Goal: Transaction & Acquisition: Book appointment/travel/reservation

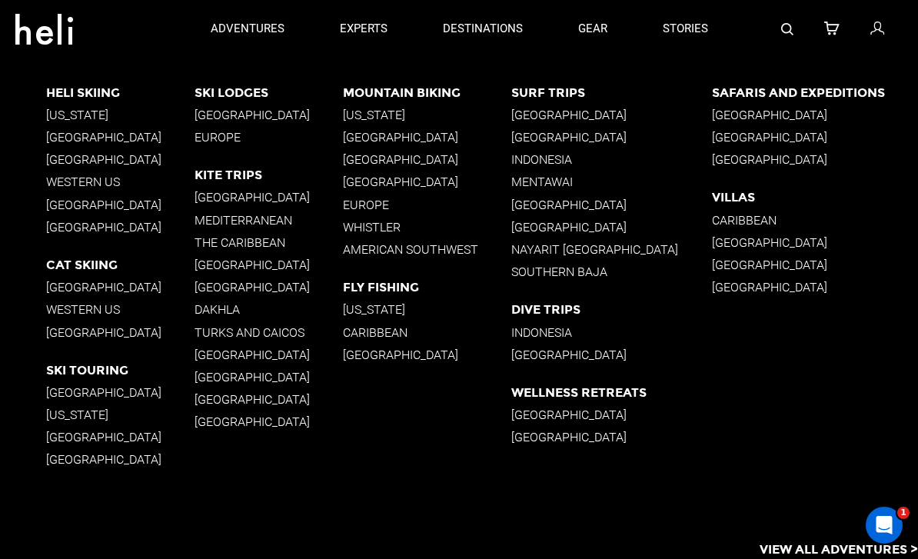
click at [568, 121] on p "[GEOGRAPHIC_DATA]" at bounding box center [611, 115] width 200 height 15
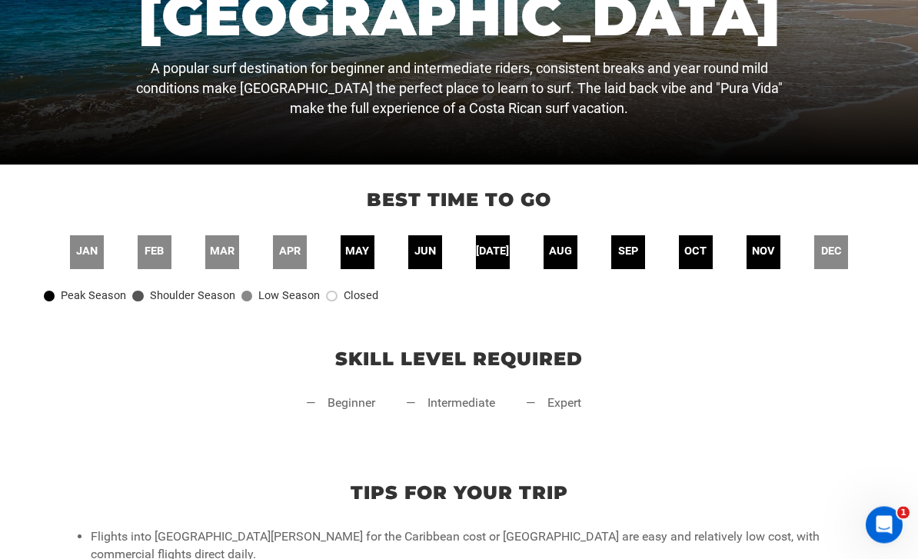
scroll to position [341, 0]
click at [564, 260] on span "aug" at bounding box center [560, 252] width 23 height 16
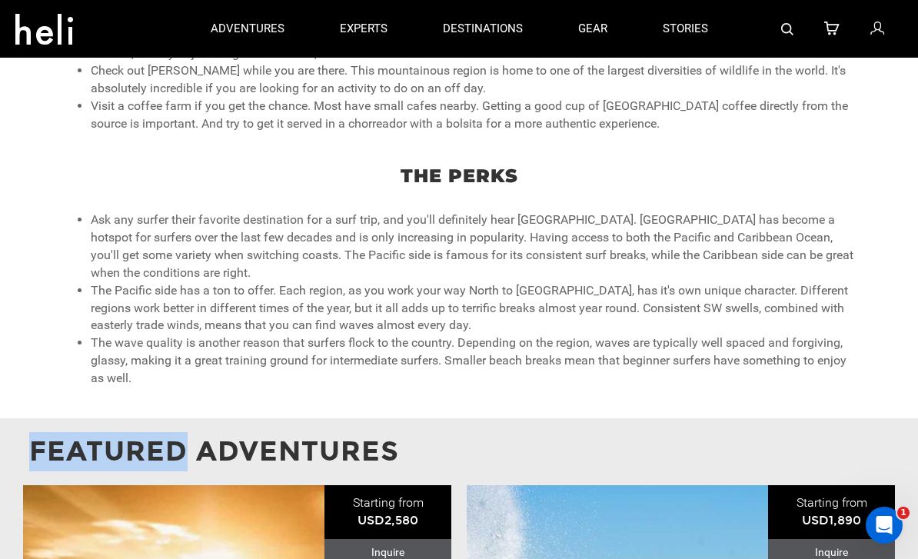
scroll to position [876, 0]
click at [798, 368] on li "The wave quality is another reason that surfers flock to the country. Depending…" at bounding box center [475, 361] width 768 height 53
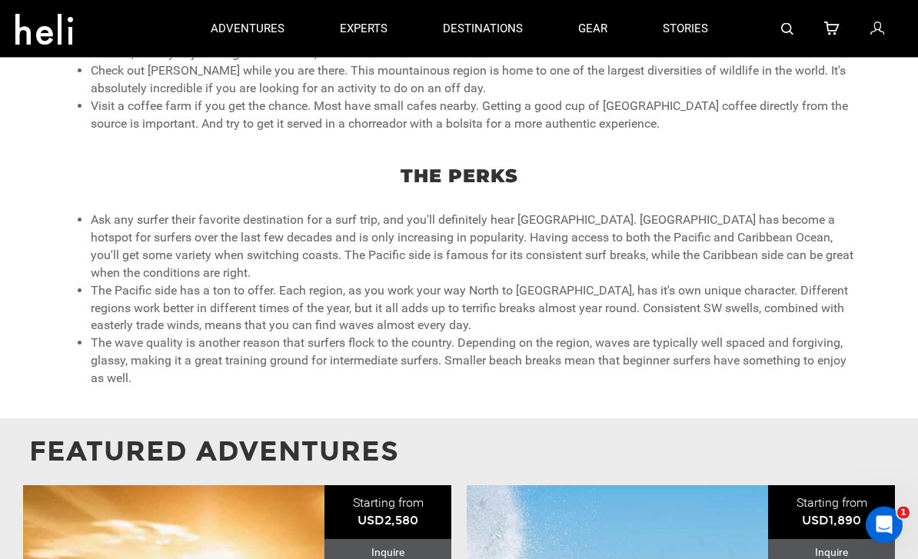
click at [855, 317] on li "The Pacific side has a ton to offer. Each region, as you work your way North to…" at bounding box center [475, 309] width 768 height 53
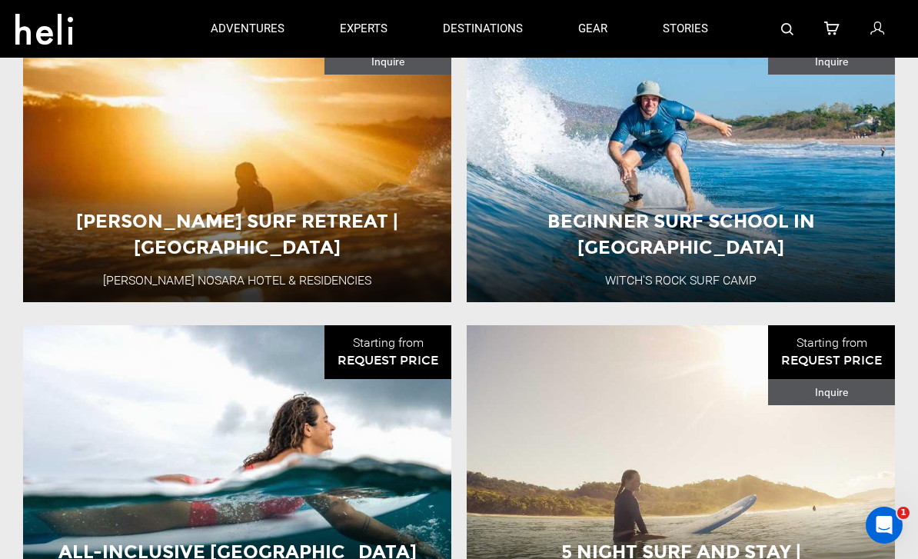
scroll to position [1365, 0]
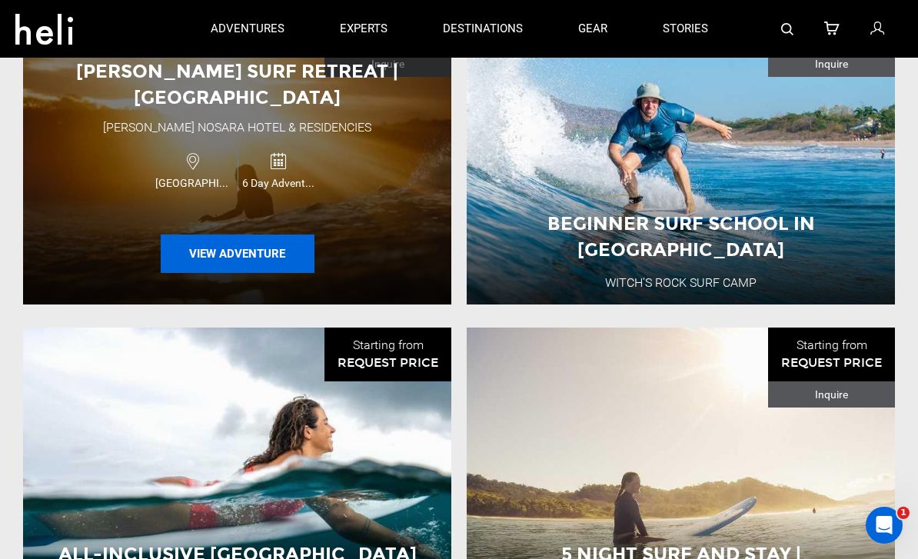
click at [196, 263] on button "View Adventure" at bounding box center [238, 254] width 154 height 38
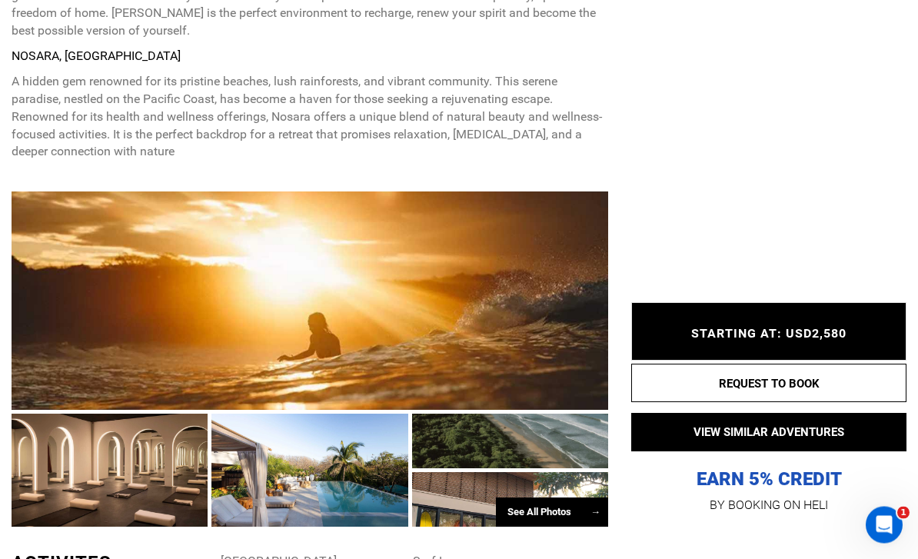
scroll to position [853, 0]
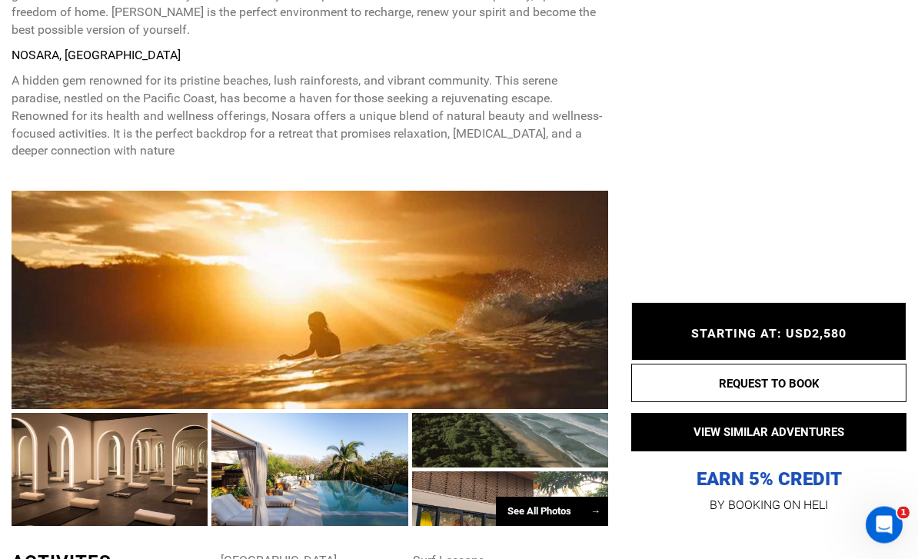
click at [535, 517] on div "See All Photos →" at bounding box center [552, 513] width 112 height 30
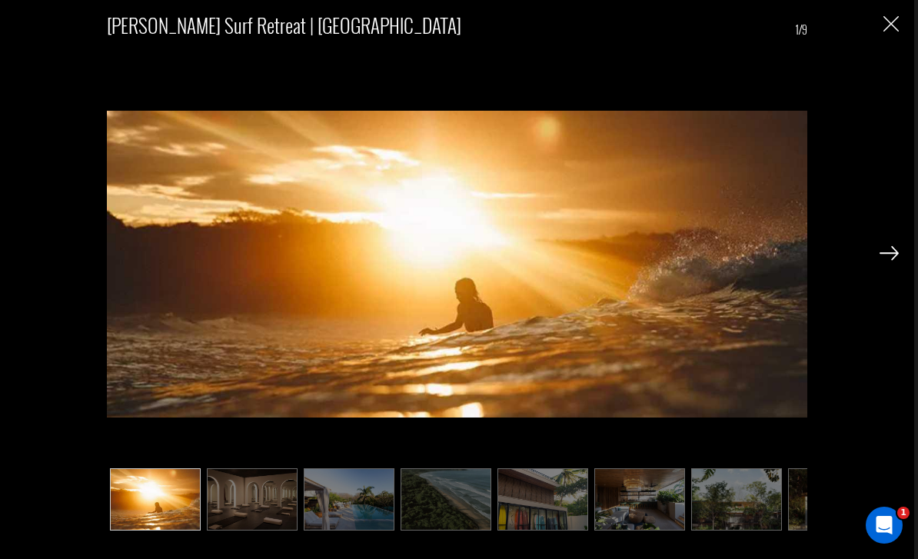
click at [890, 260] on img at bounding box center [889, 253] width 19 height 14
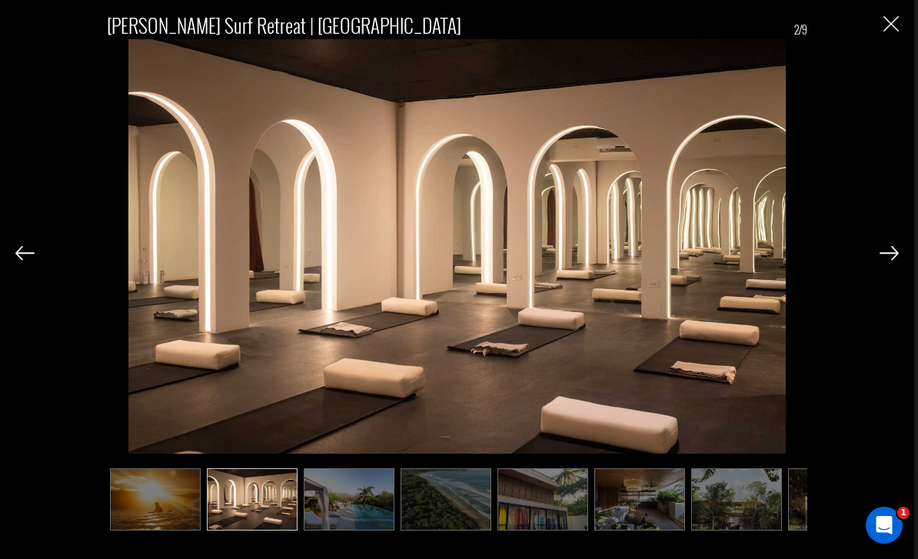
click at [889, 260] on img at bounding box center [889, 253] width 19 height 14
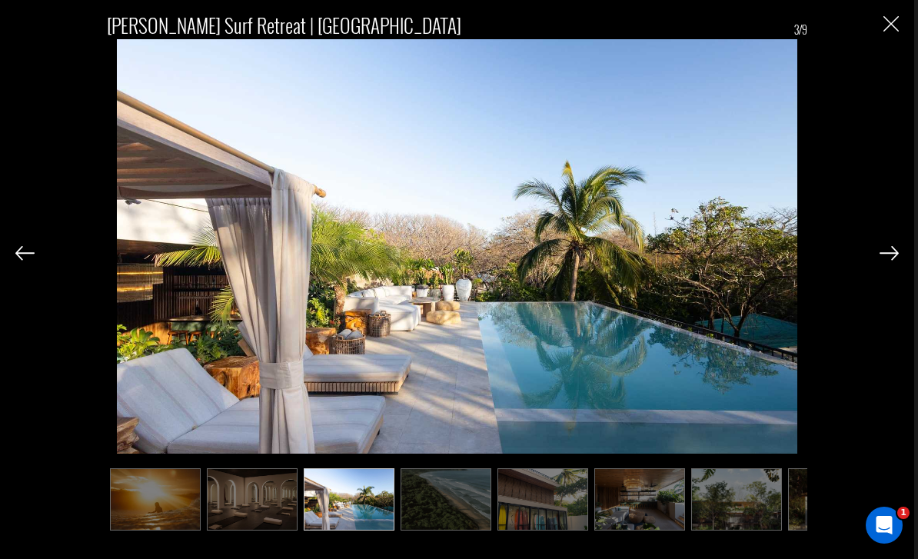
click at [891, 260] on img at bounding box center [889, 253] width 19 height 14
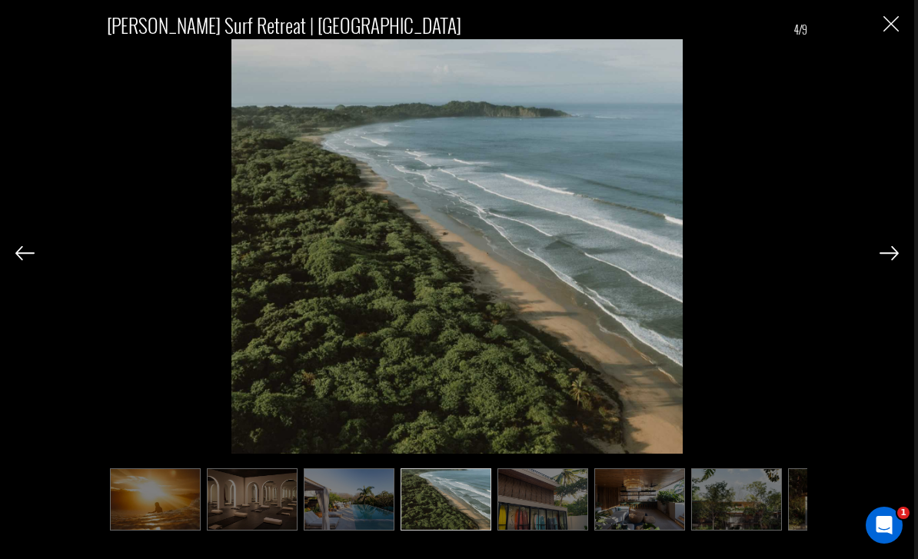
click at [890, 260] on img at bounding box center [889, 253] width 19 height 14
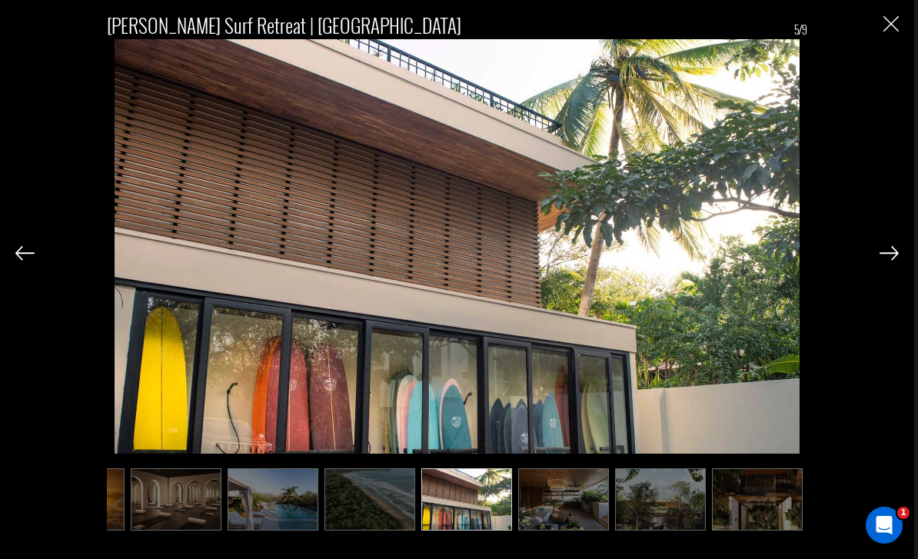
scroll to position [0, 77]
click at [890, 260] on img at bounding box center [889, 253] width 19 height 14
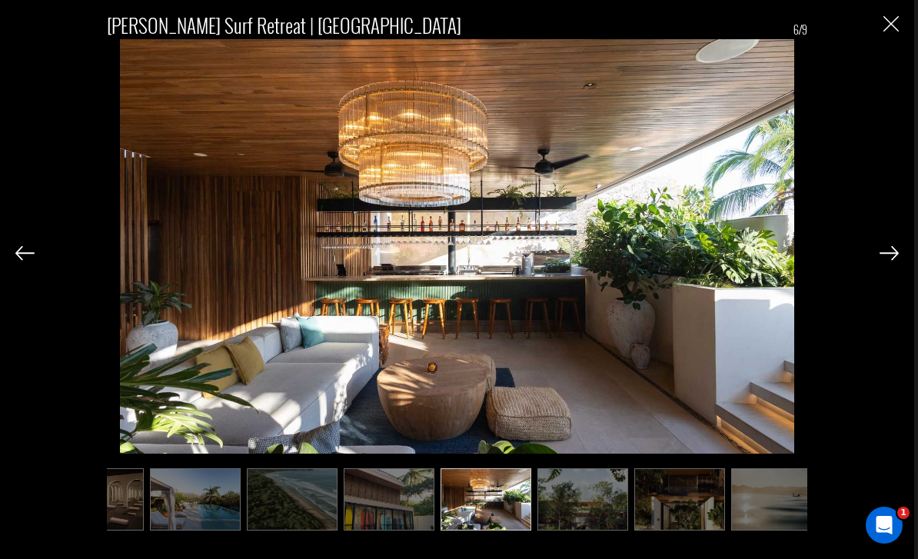
click at [25, 260] on img at bounding box center [24, 253] width 19 height 14
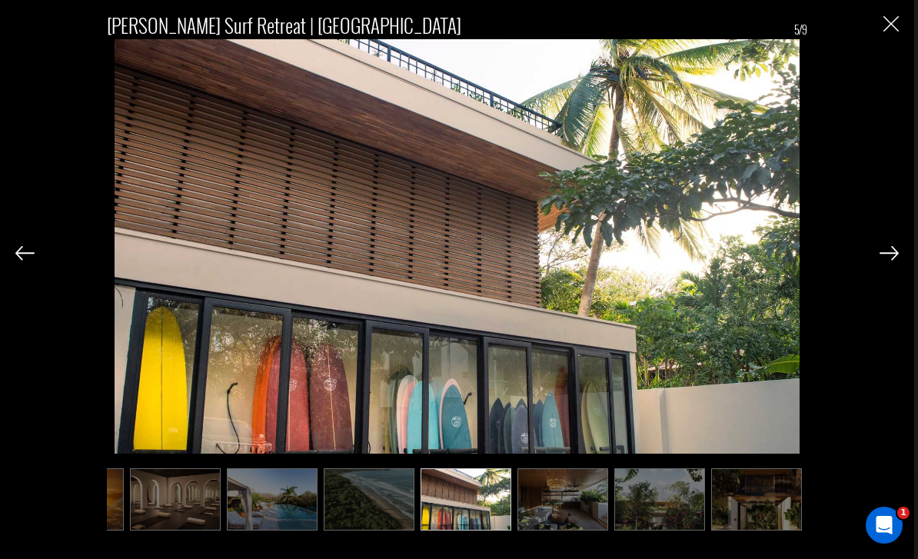
click at [893, 260] on img at bounding box center [889, 253] width 19 height 14
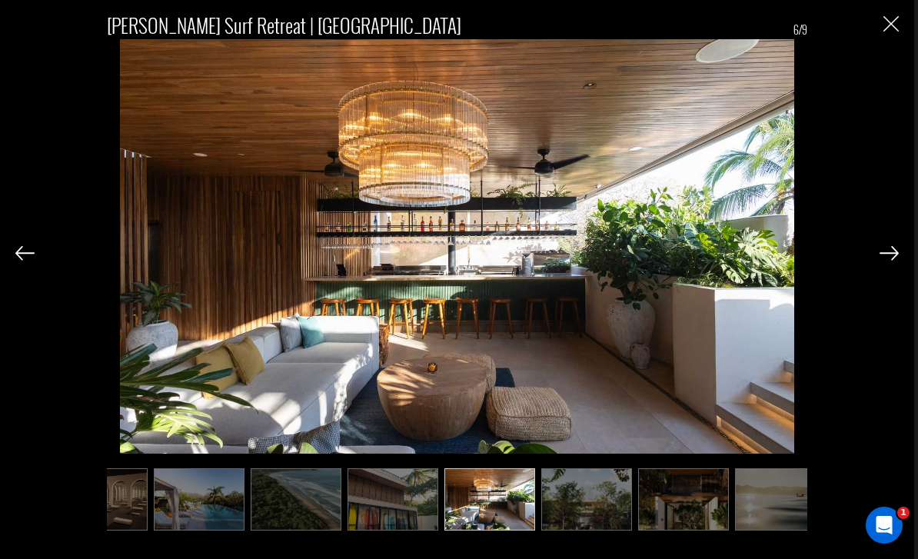
scroll to position [0, 154]
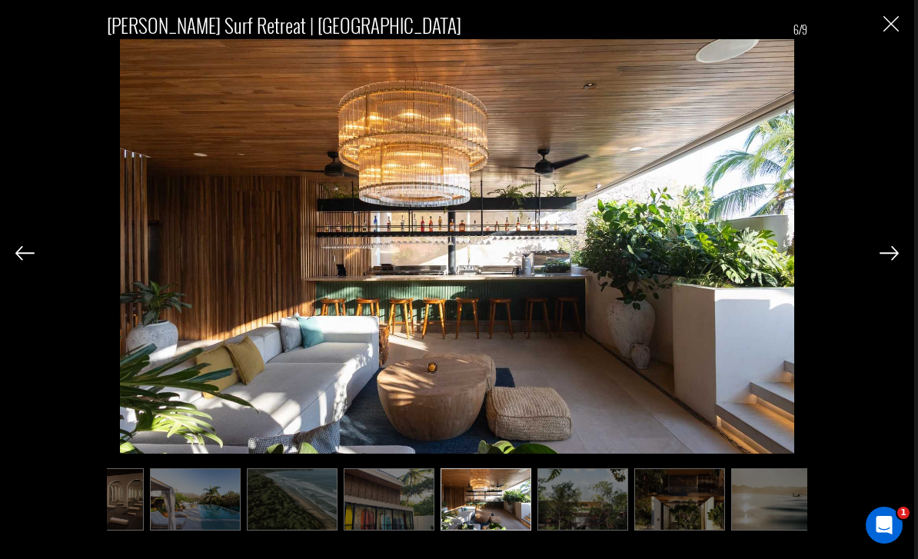
click at [891, 260] on img at bounding box center [889, 253] width 19 height 14
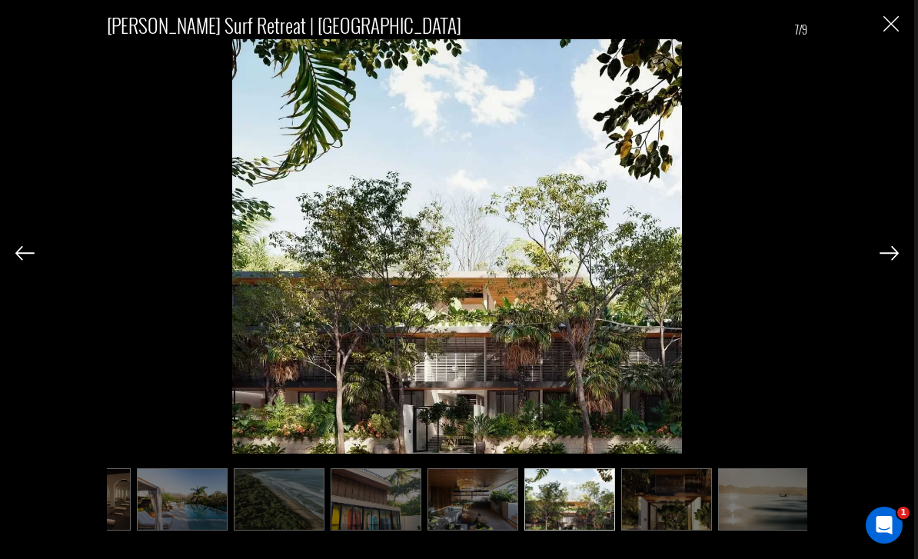
scroll to position [0, 172]
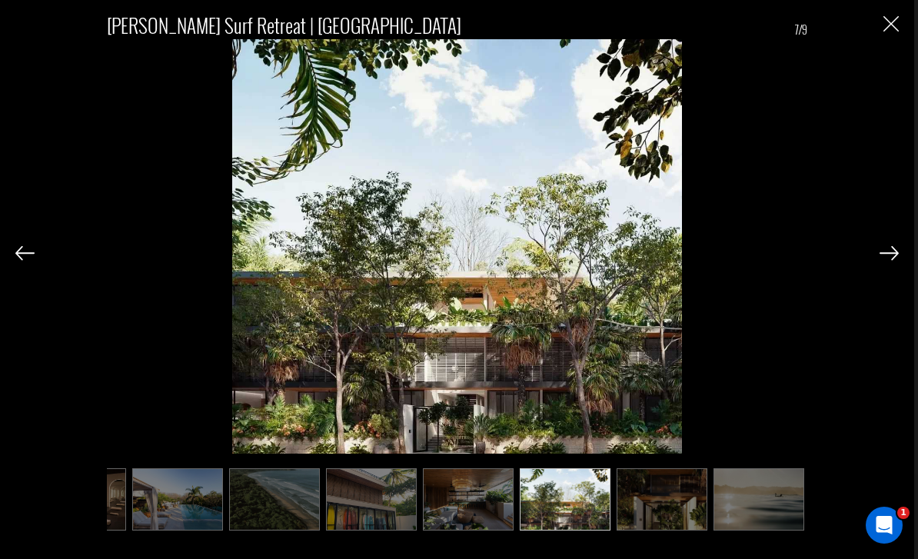
click at [891, 260] on img at bounding box center [889, 253] width 19 height 14
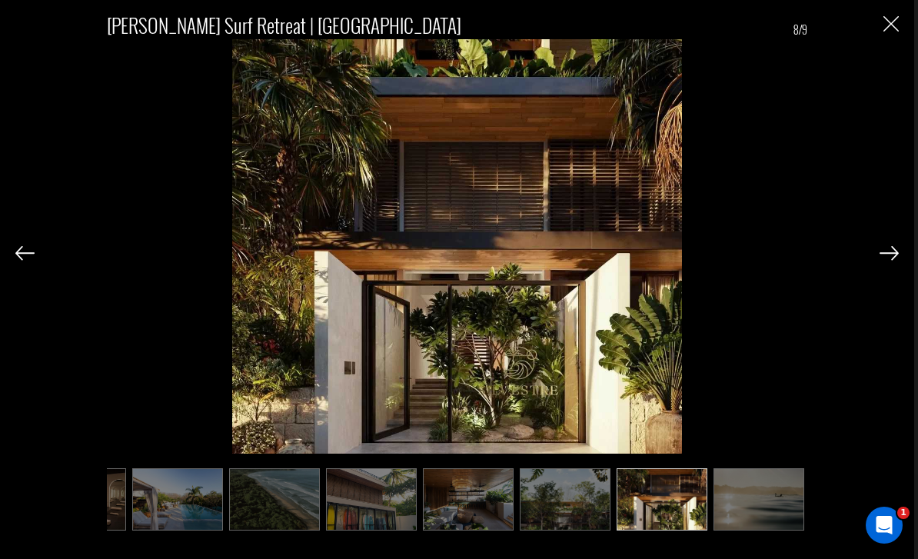
click at [890, 260] on img at bounding box center [889, 253] width 19 height 14
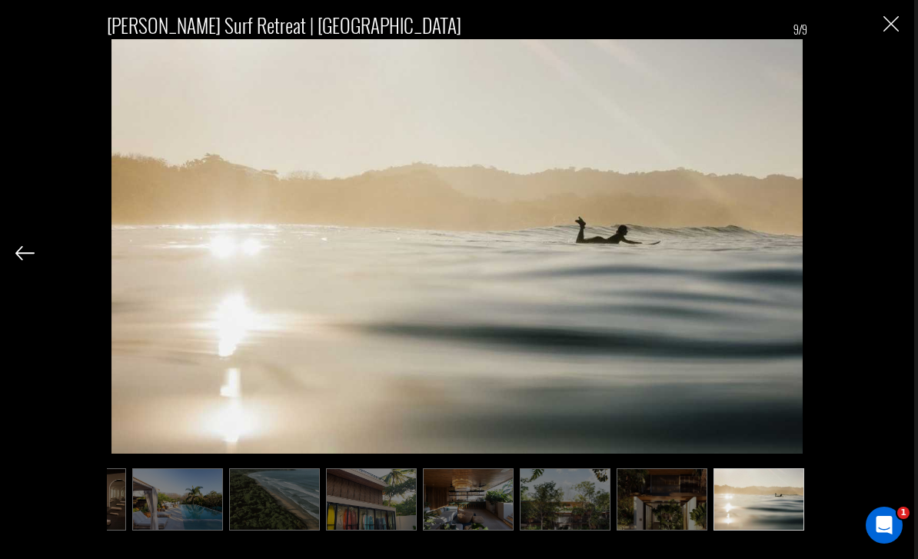
click at [886, 273] on div "[PERSON_NAME] Surf Retreat | [GEOGRAPHIC_DATA] 9/9" at bounding box center [457, 265] width 884 height 531
click at [891, 24] on img "Close" at bounding box center [891, 23] width 15 height 15
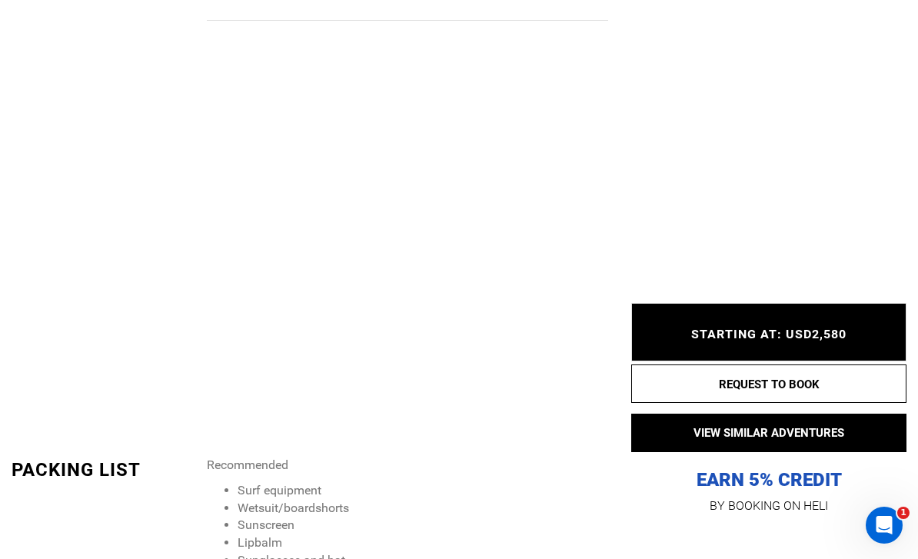
scroll to position [1761, 0]
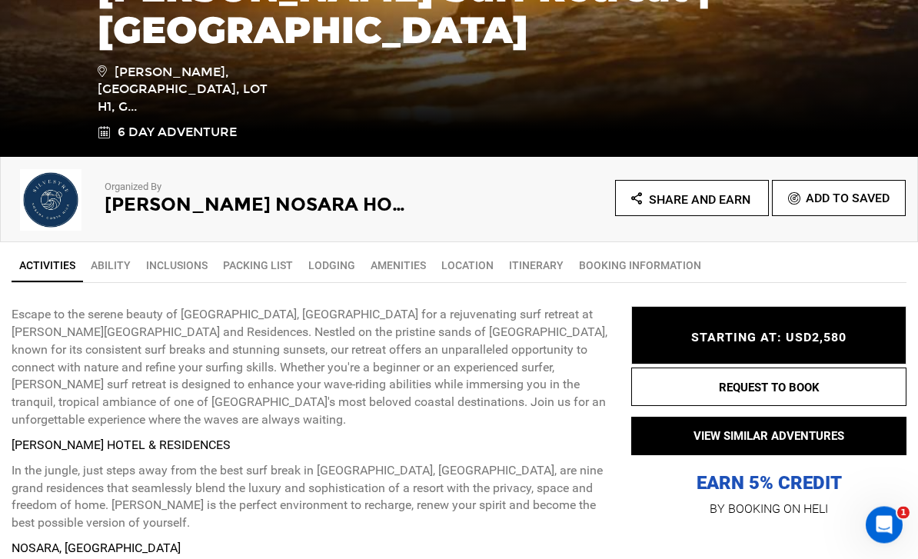
scroll to position [363, 0]
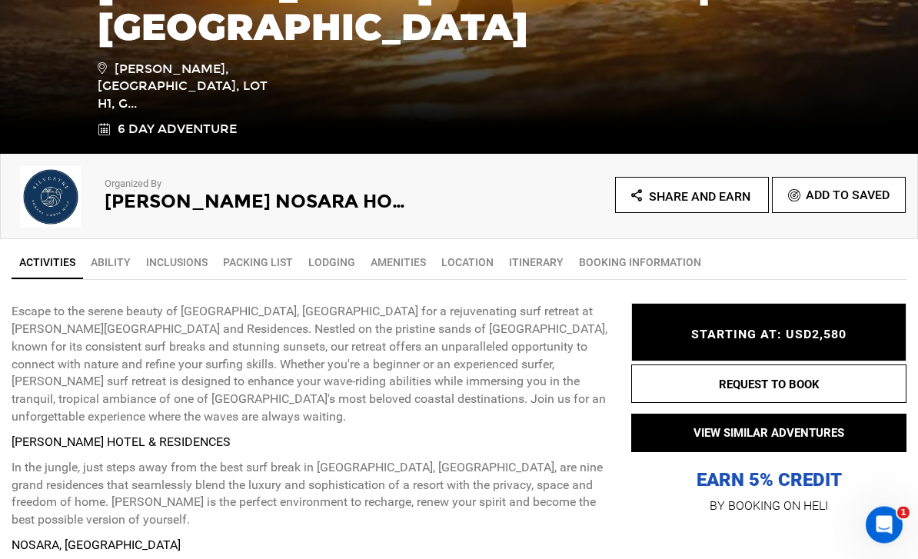
click at [845, 342] on span "STARTING AT: USD2,580" at bounding box center [768, 335] width 155 height 15
click at [844, 342] on span "STARTING AT: USD2,580" at bounding box center [768, 335] width 155 height 15
click at [841, 342] on span "STARTING AT: USD2,580" at bounding box center [768, 335] width 155 height 15
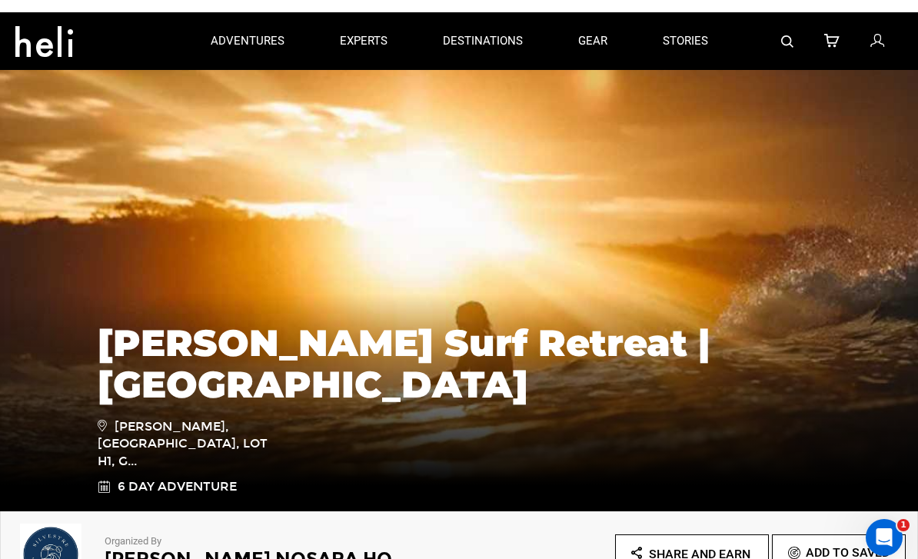
scroll to position [0, 0]
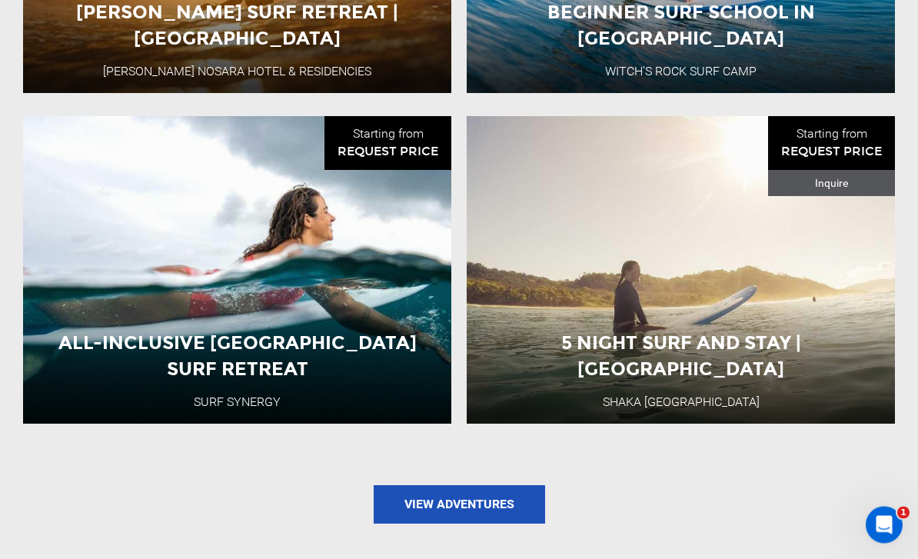
scroll to position [1577, 0]
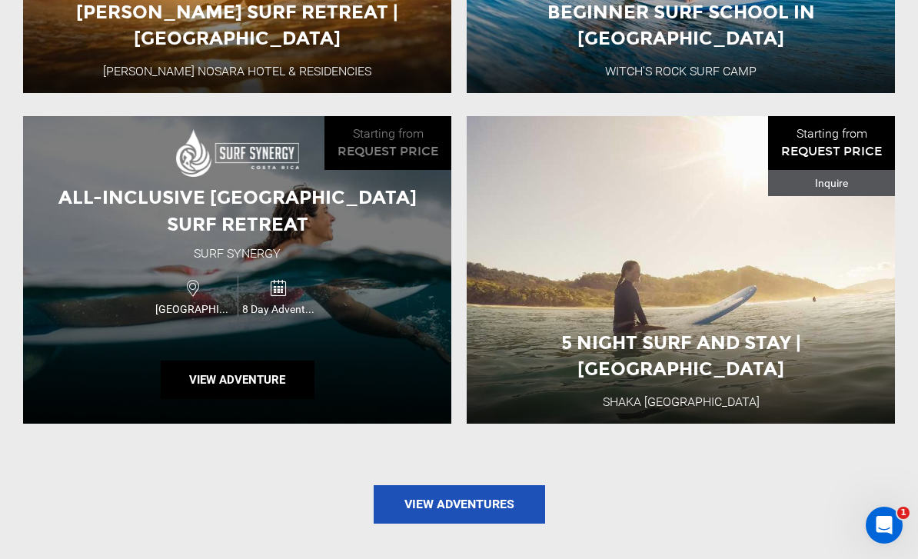
click at [78, 383] on div "All-Inclusive [GEOGRAPHIC_DATA] Surf Retreat Surf Synergy [GEOGRAPHIC_DATA] 8 D…" at bounding box center [237, 270] width 428 height 308
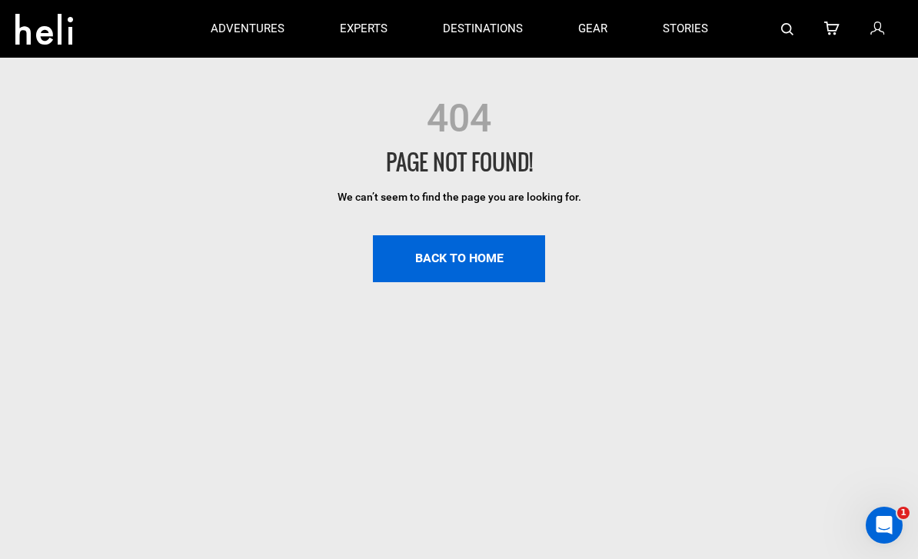
click at [489, 262] on link "BACK TO HOME" at bounding box center [459, 258] width 172 height 47
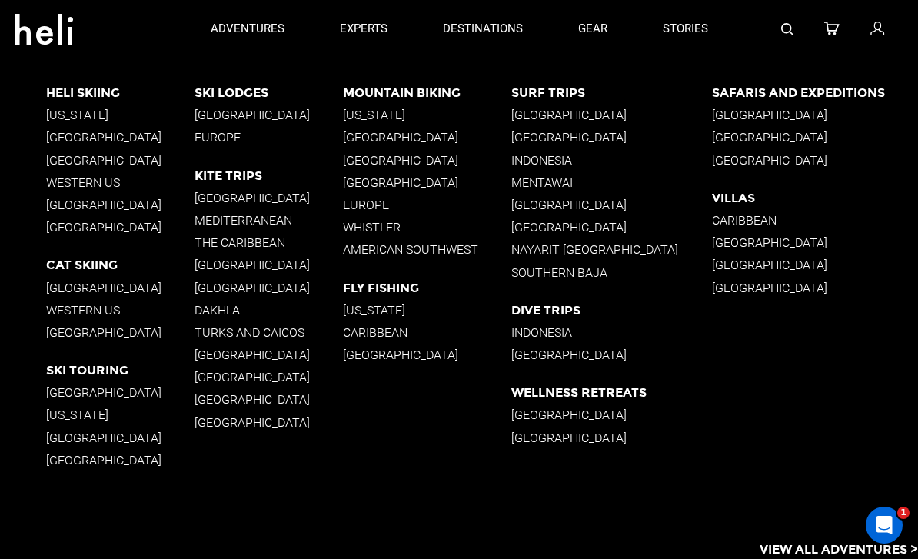
click at [564, 117] on p "[GEOGRAPHIC_DATA]" at bounding box center [611, 115] width 200 height 15
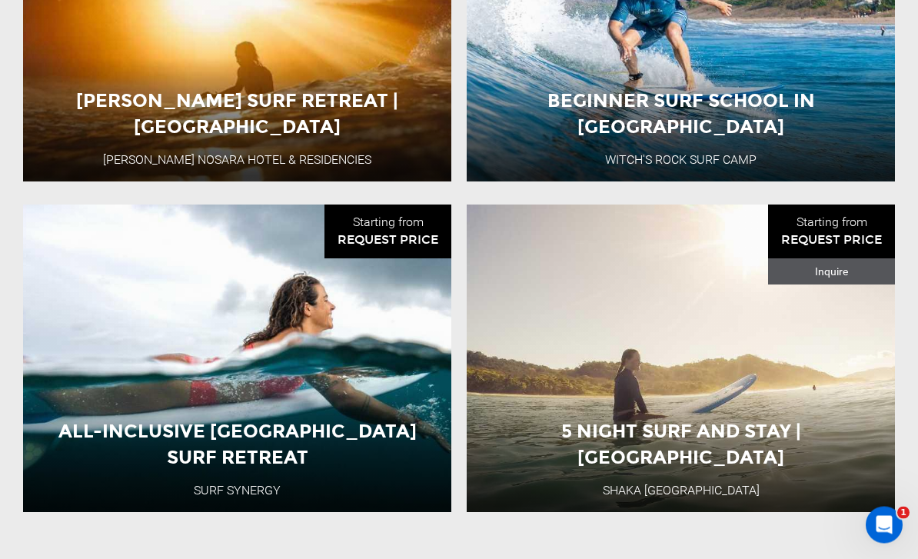
scroll to position [1488, 0]
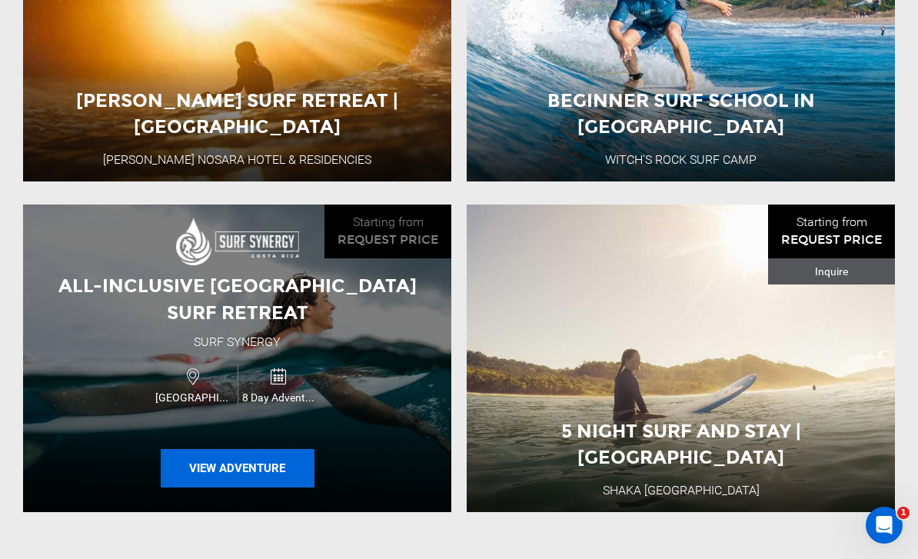
click at [208, 488] on button "View Adventure" at bounding box center [238, 468] width 154 height 38
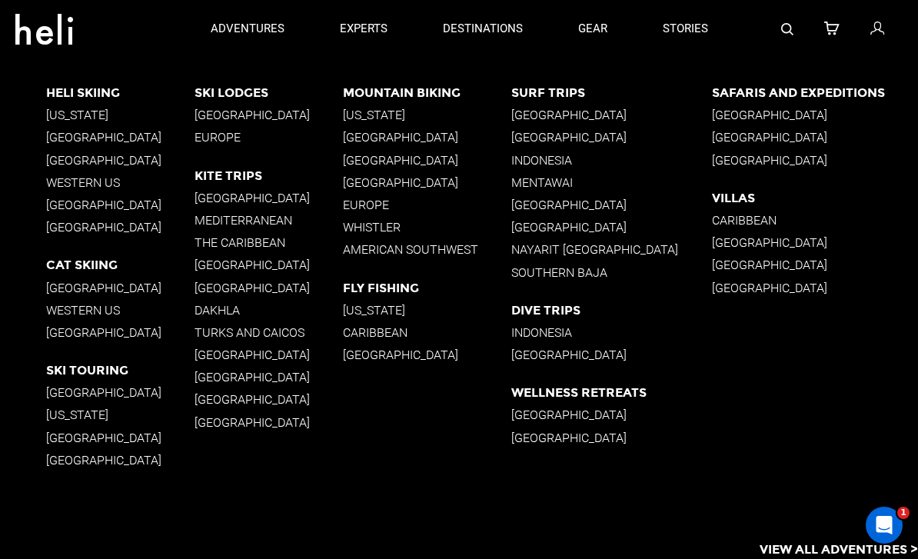
click at [576, 118] on p "[GEOGRAPHIC_DATA]" at bounding box center [611, 115] width 200 height 15
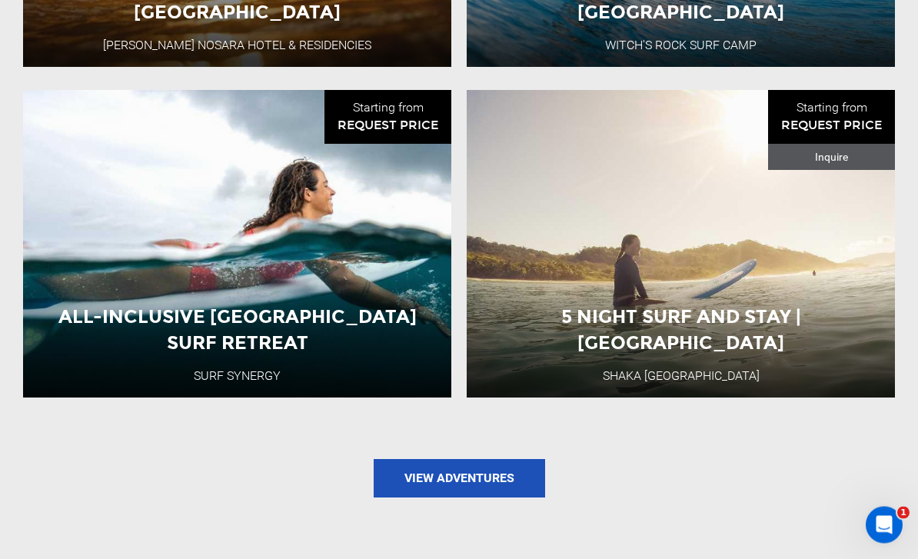
scroll to position [1603, 0]
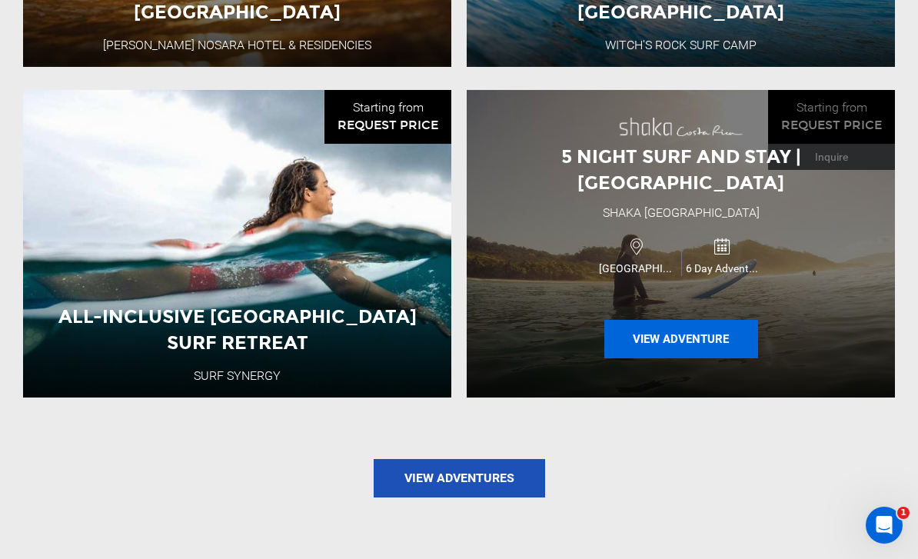
click at [670, 358] on button "View Adventure" at bounding box center [682, 339] width 154 height 38
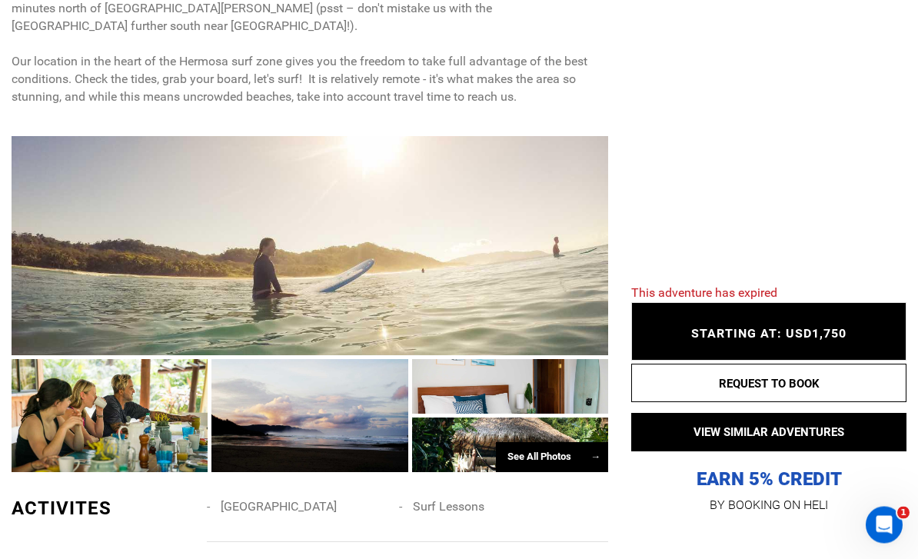
scroll to position [1005, 0]
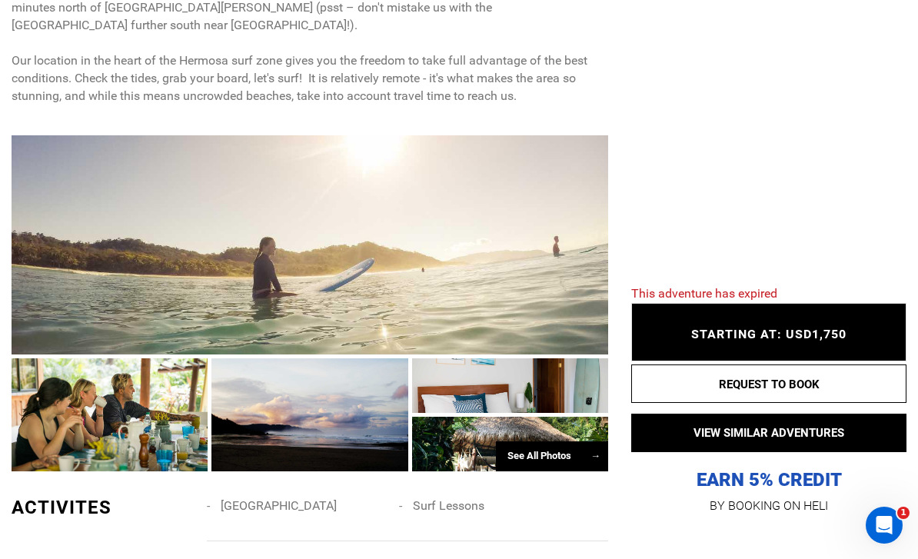
click at [550, 460] on div "See All Photos →" at bounding box center [552, 456] width 112 height 30
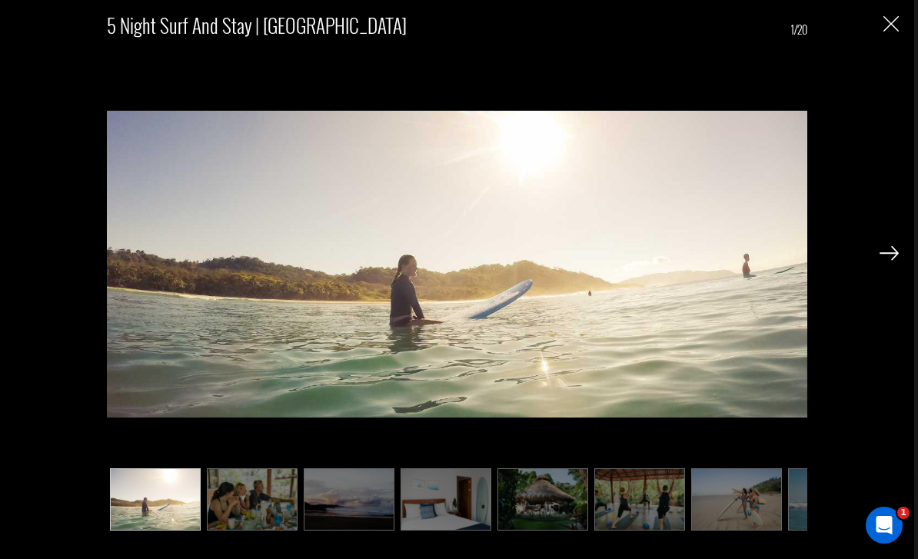
click at [894, 260] on img at bounding box center [889, 253] width 19 height 14
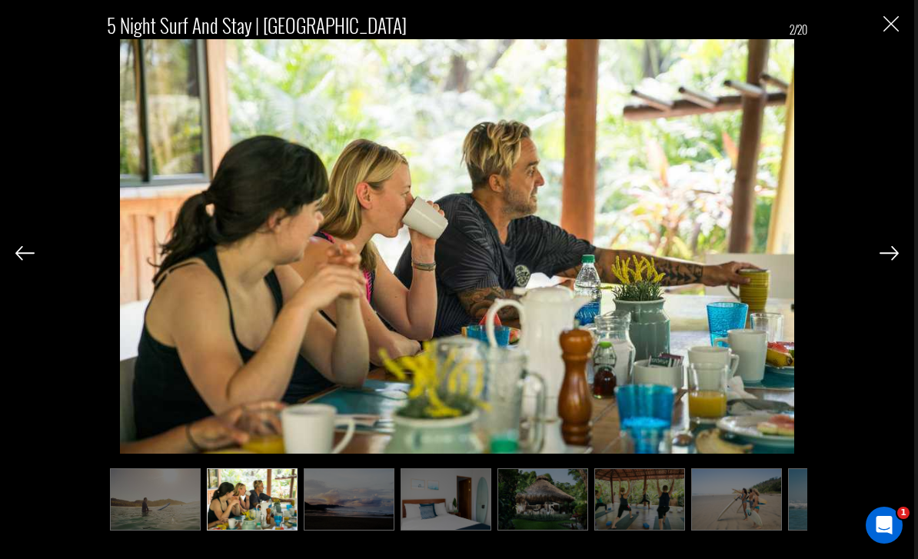
click at [888, 260] on img at bounding box center [889, 253] width 19 height 14
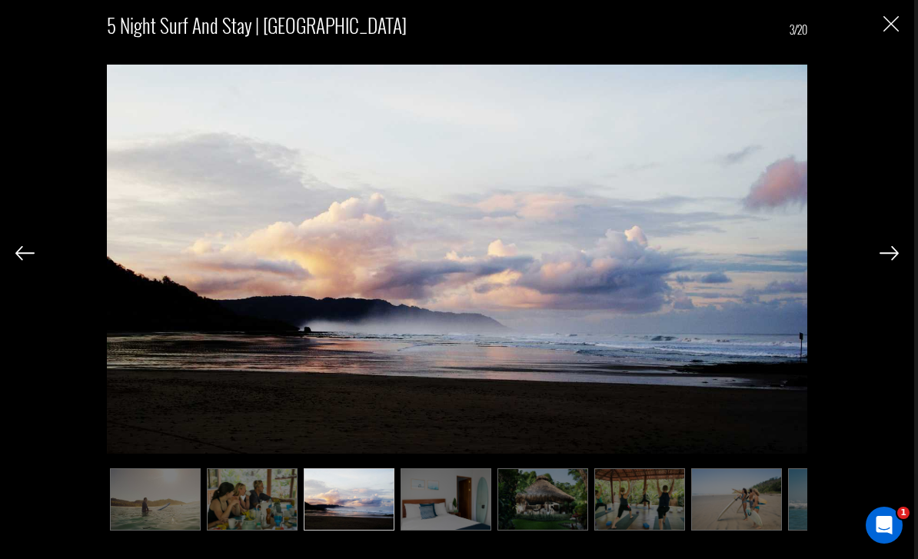
click at [875, 277] on div "5 Night Surf and Stay | [GEOGRAPHIC_DATA] 3/20" at bounding box center [457, 265] width 884 height 531
click at [883, 260] on img at bounding box center [889, 253] width 19 height 14
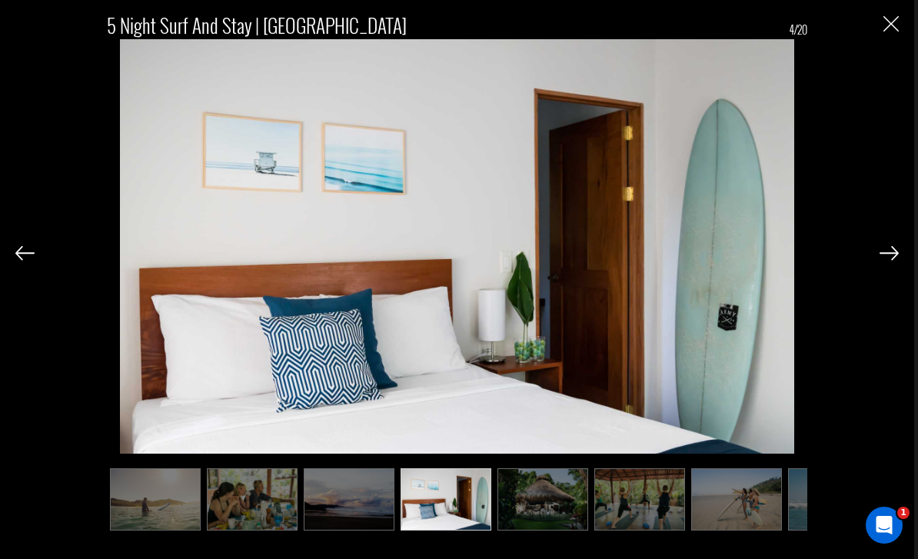
click at [890, 260] on img at bounding box center [889, 253] width 19 height 14
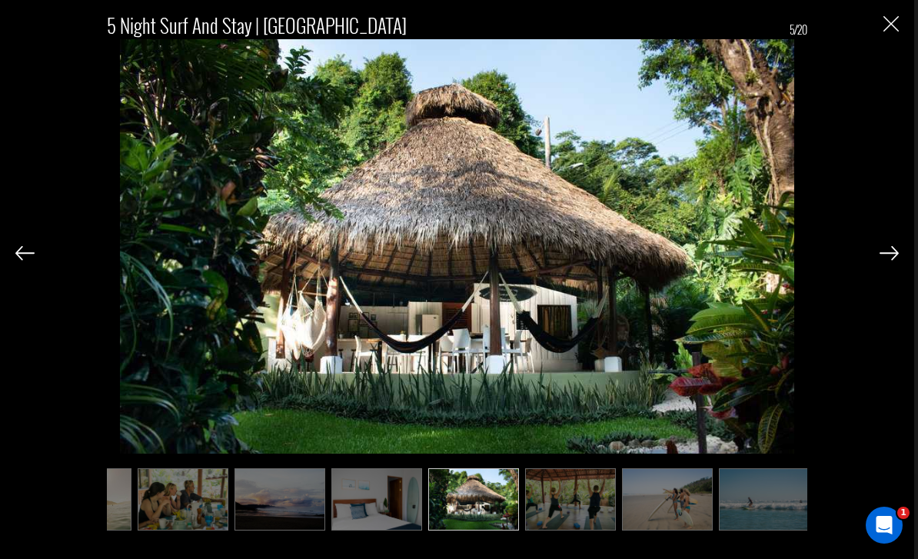
scroll to position [0, 77]
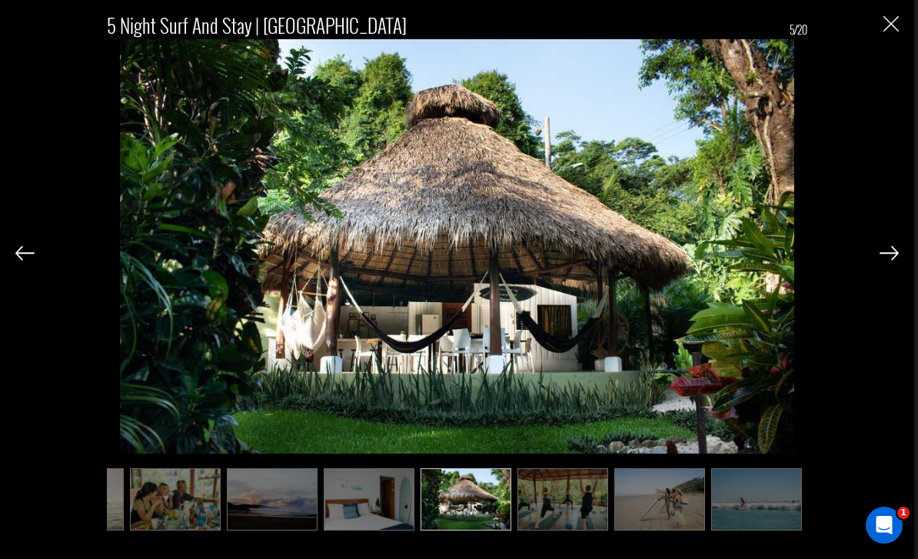
click at [898, 260] on img at bounding box center [889, 253] width 19 height 14
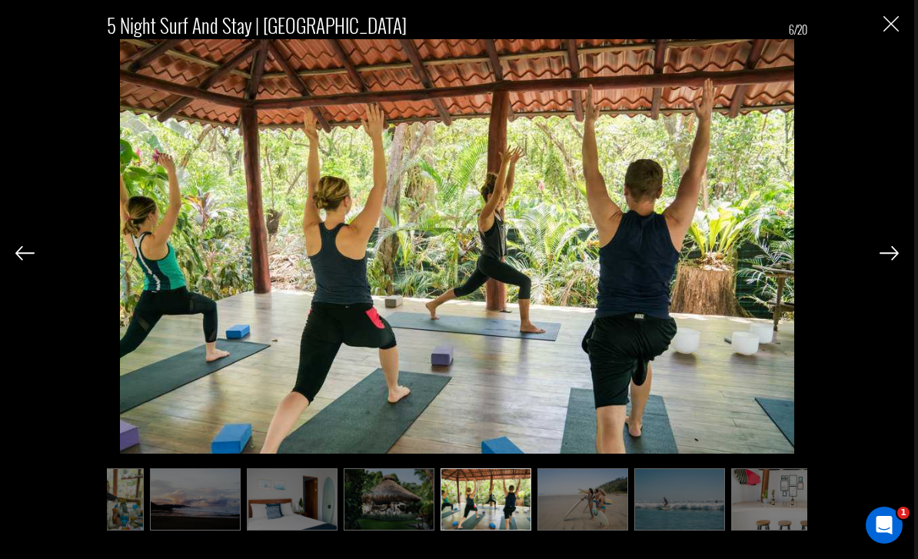
click at [895, 260] on img at bounding box center [889, 253] width 19 height 14
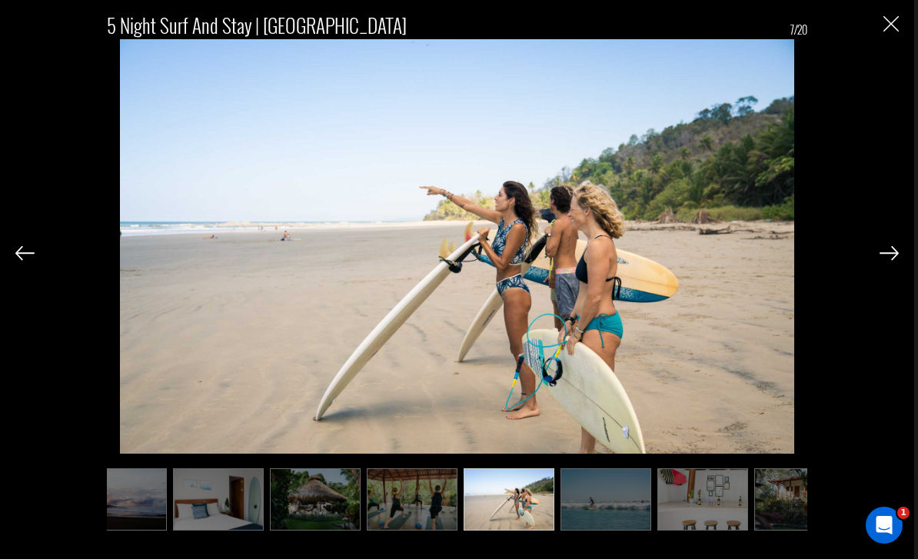
scroll to position [0, 231]
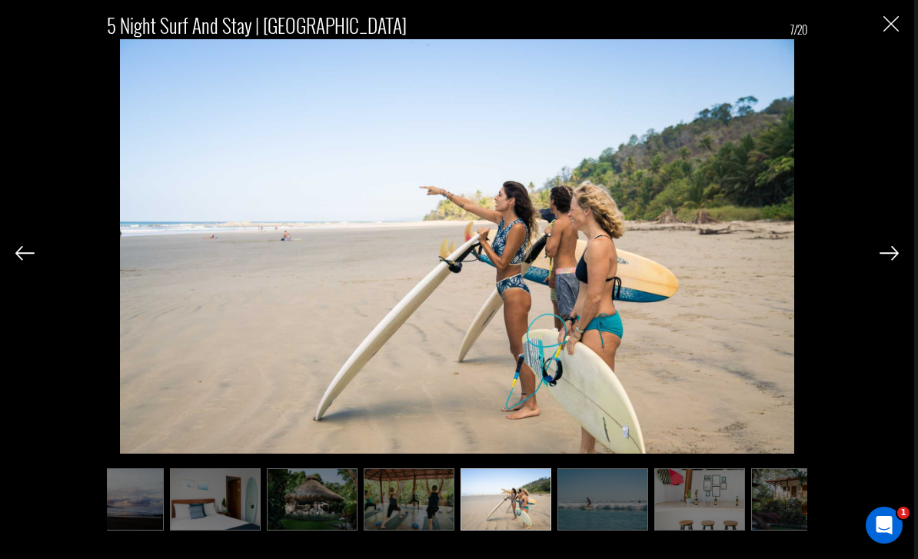
click at [890, 260] on img at bounding box center [889, 253] width 19 height 14
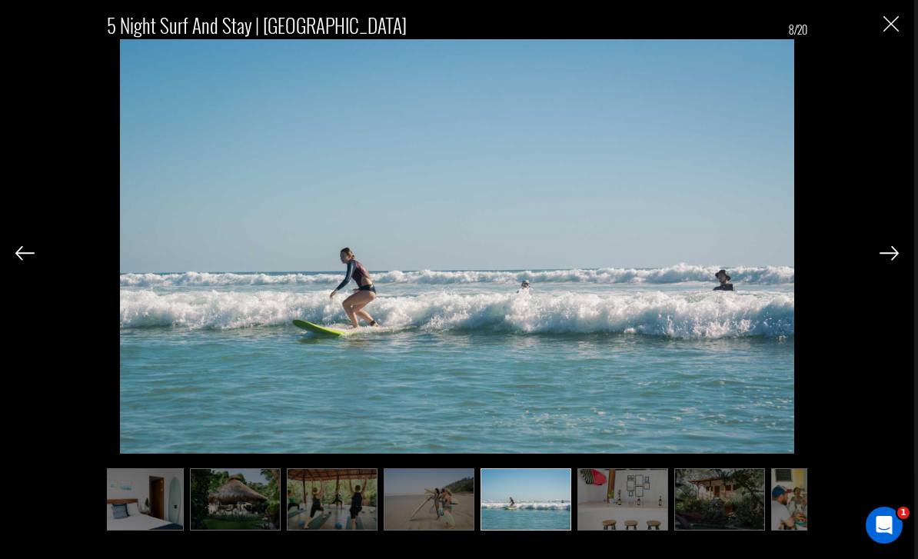
click at [894, 260] on img at bounding box center [889, 253] width 19 height 14
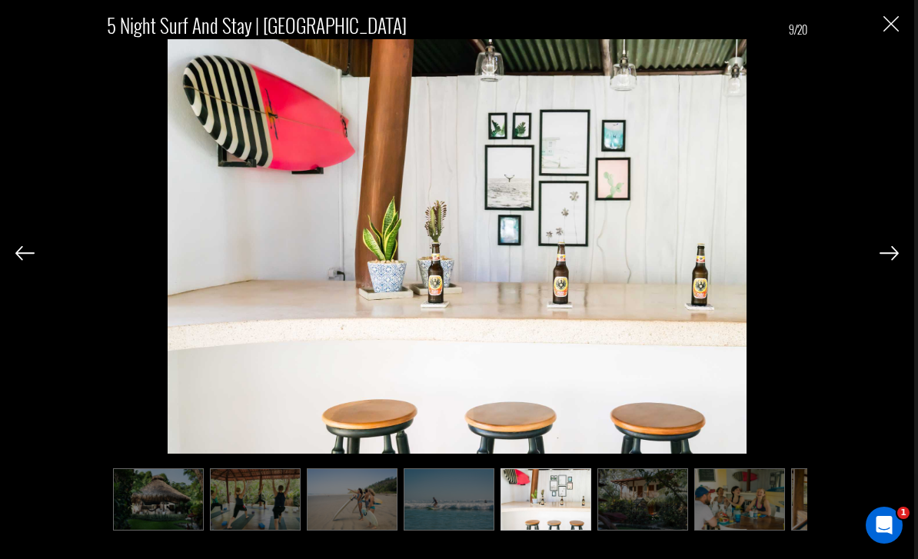
click at [888, 260] on img at bounding box center [889, 253] width 19 height 14
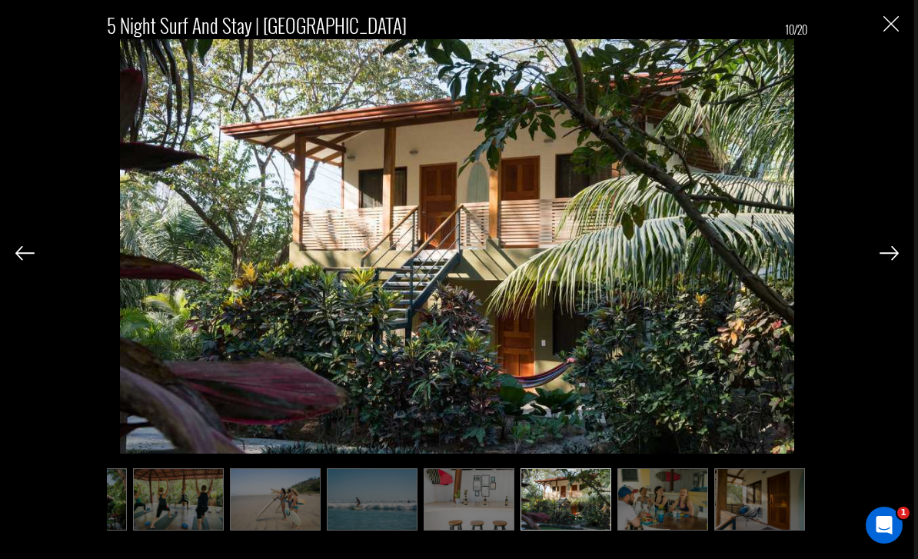
click at [891, 260] on img at bounding box center [889, 253] width 19 height 14
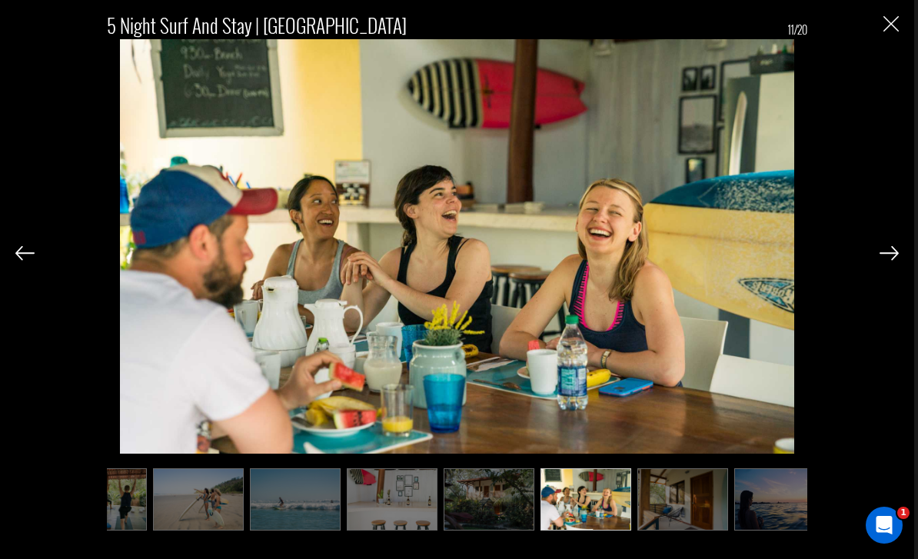
click at [890, 260] on img at bounding box center [889, 253] width 19 height 14
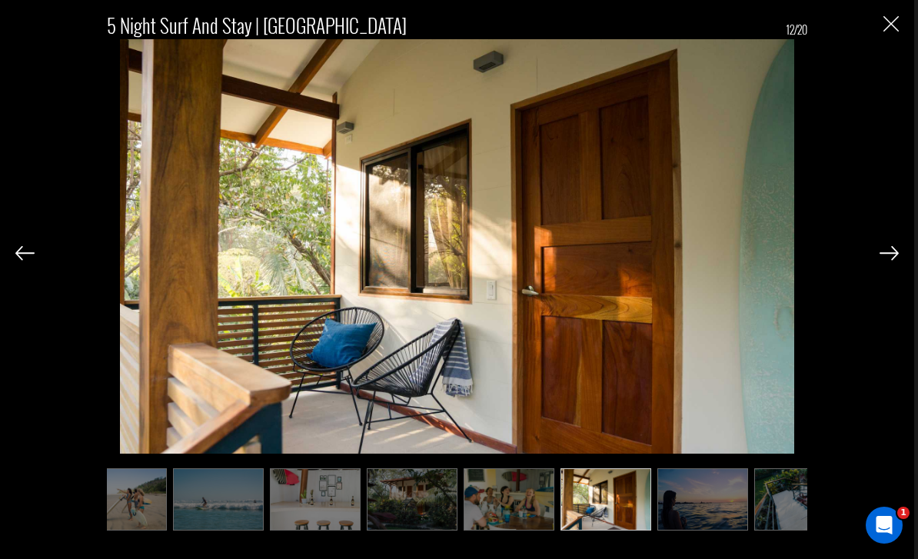
click at [886, 260] on img at bounding box center [889, 253] width 19 height 14
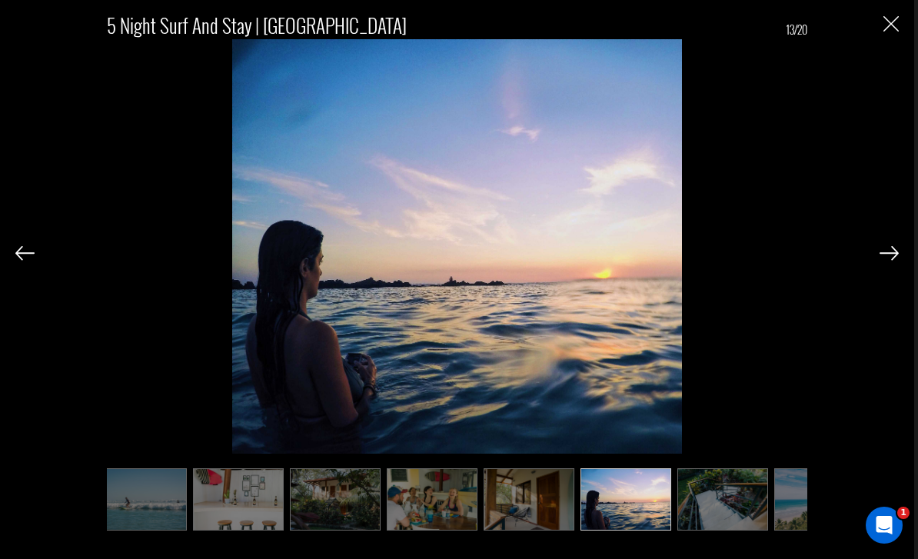
click at [892, 260] on img at bounding box center [889, 253] width 19 height 14
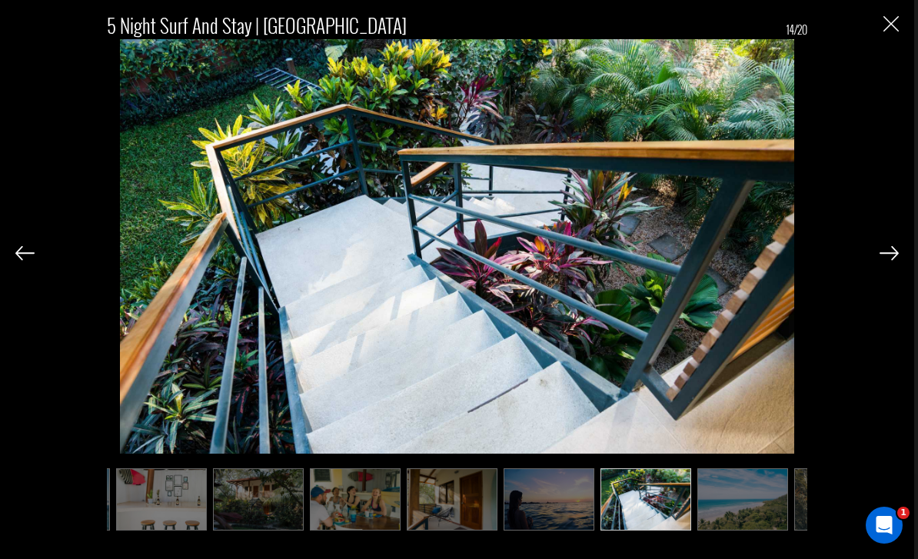
click at [887, 260] on img at bounding box center [889, 253] width 19 height 14
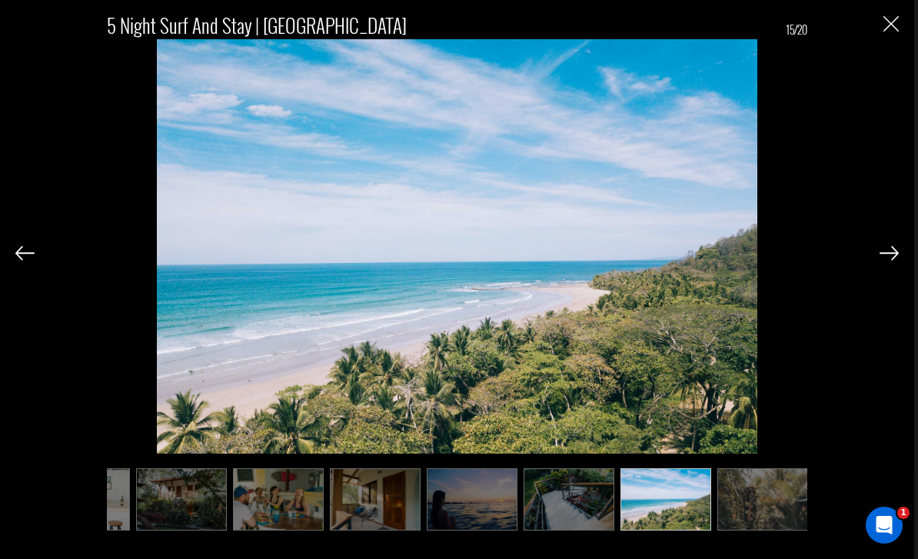
click at [886, 260] on img at bounding box center [889, 253] width 19 height 14
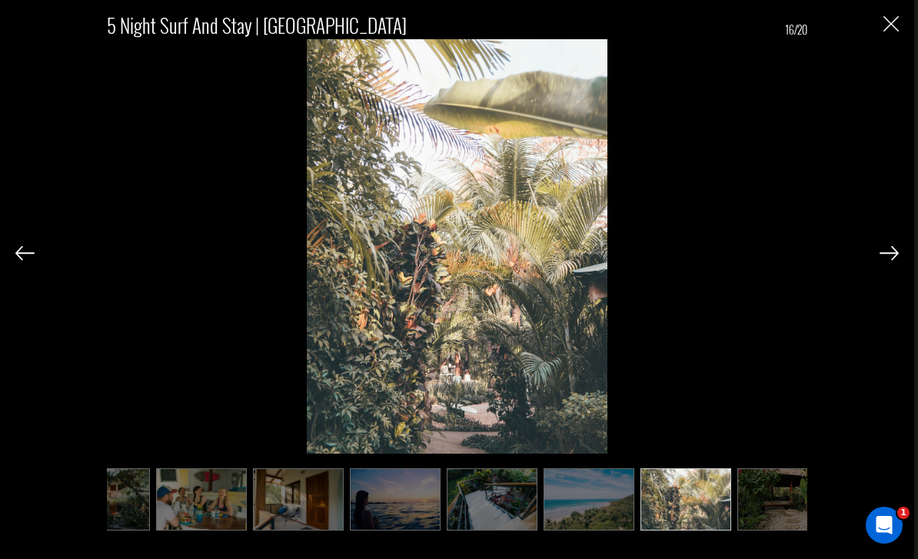
click at [887, 260] on img at bounding box center [889, 253] width 19 height 14
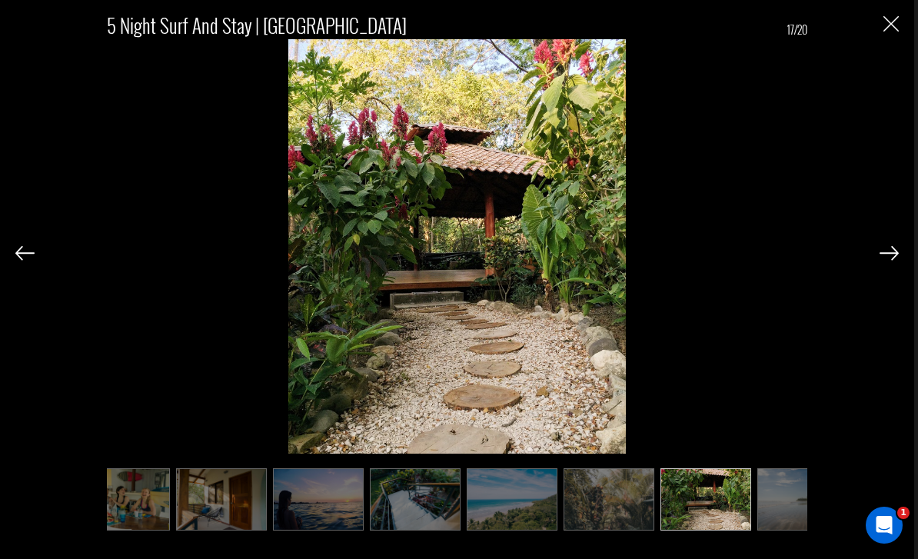
click at [887, 260] on img at bounding box center [889, 253] width 19 height 14
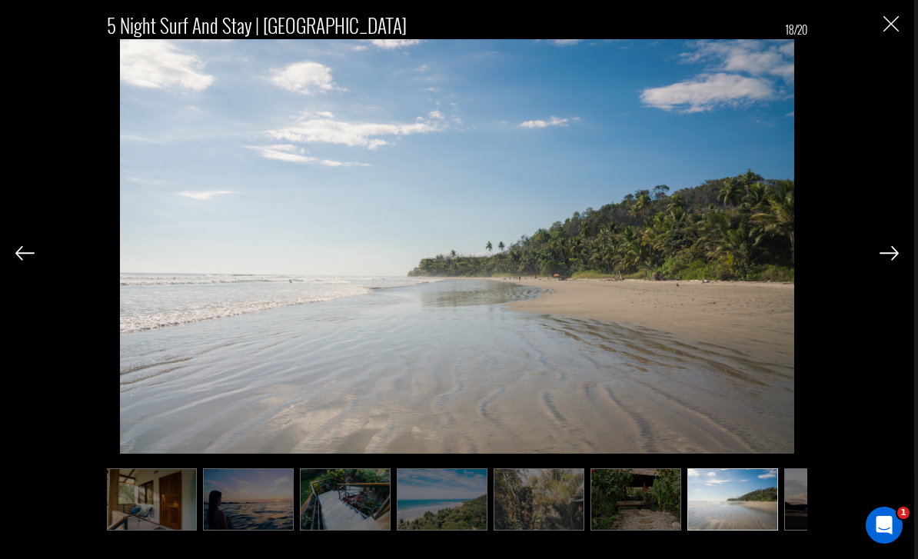
scroll to position [0, 1077]
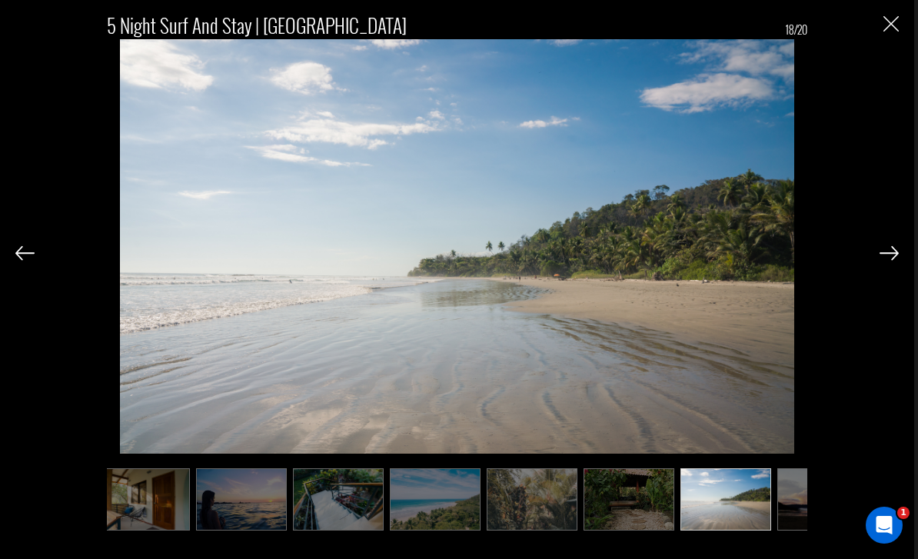
click at [890, 260] on img at bounding box center [889, 253] width 19 height 14
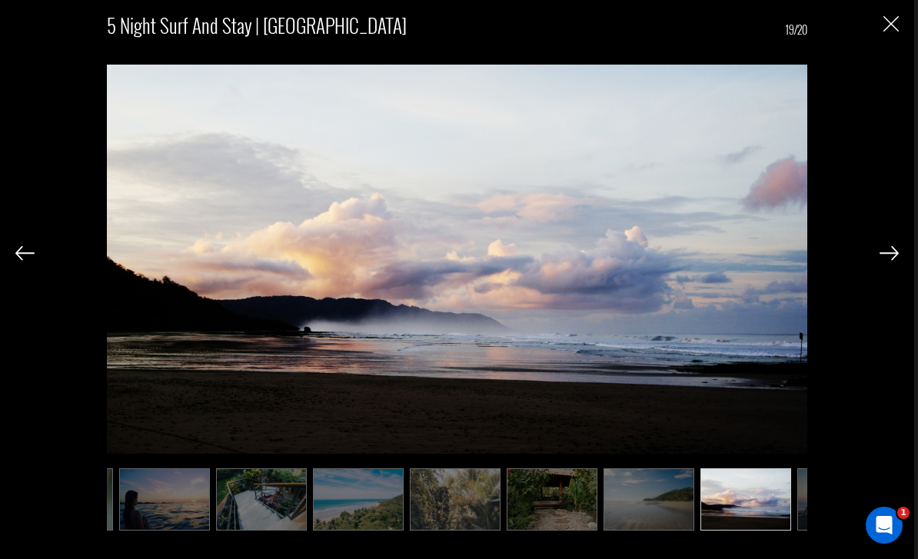
click at [894, 260] on img at bounding box center [889, 253] width 19 height 14
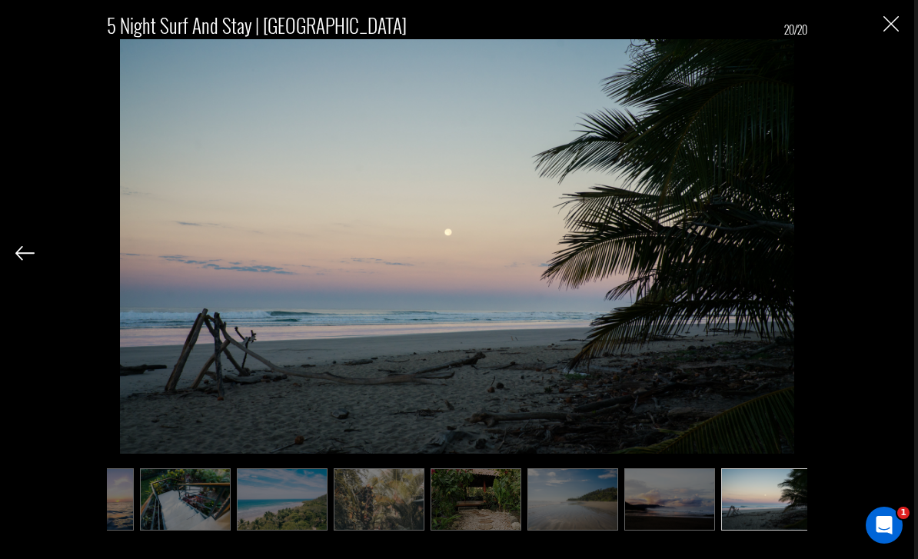
scroll to position [0, 1231]
click at [891, 28] on img "Close" at bounding box center [891, 23] width 15 height 15
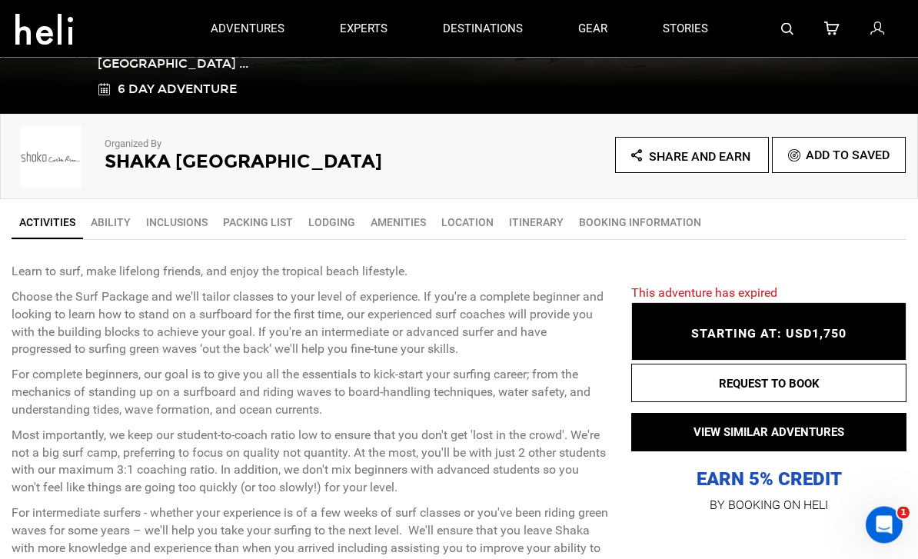
scroll to position [376, 0]
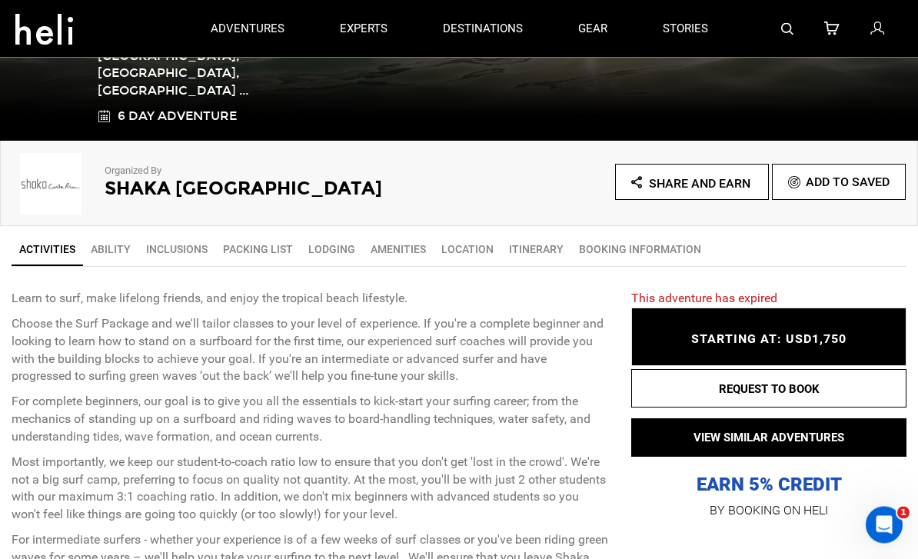
click at [324, 252] on link "Lodging" at bounding box center [332, 250] width 62 height 31
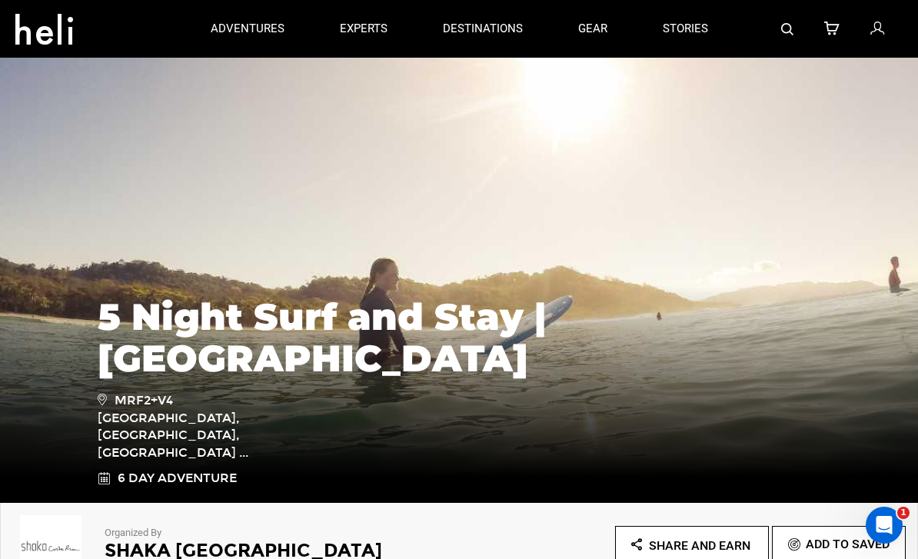
scroll to position [13, 0]
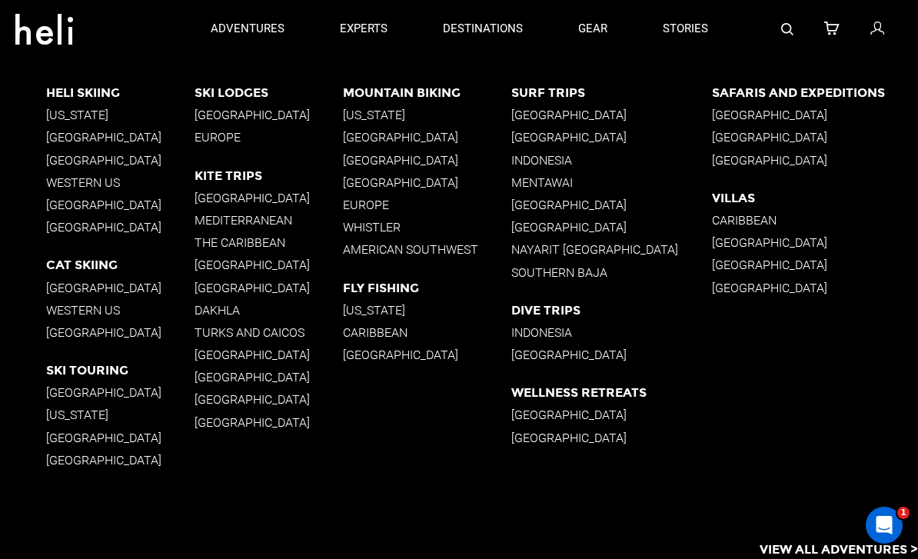
click at [558, 165] on p "Indonesia" at bounding box center [611, 160] width 200 height 15
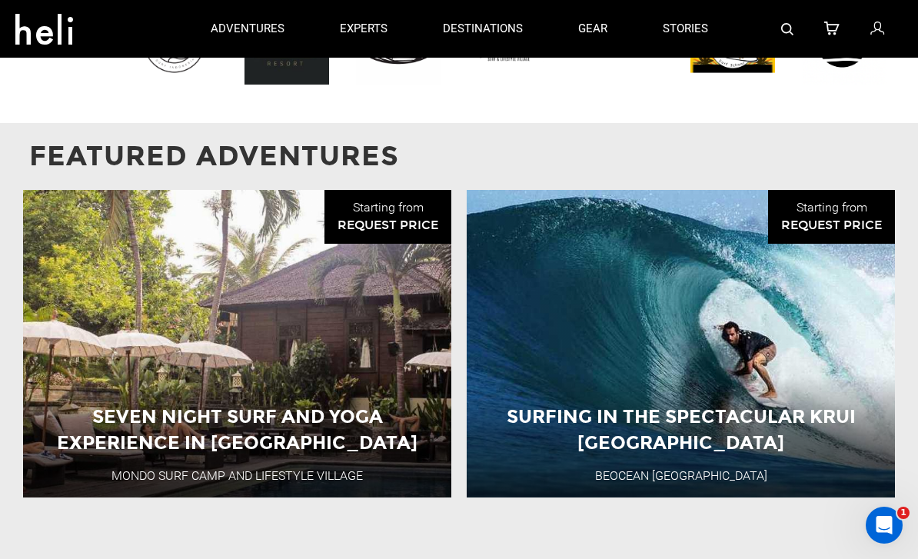
scroll to position [1434, 0]
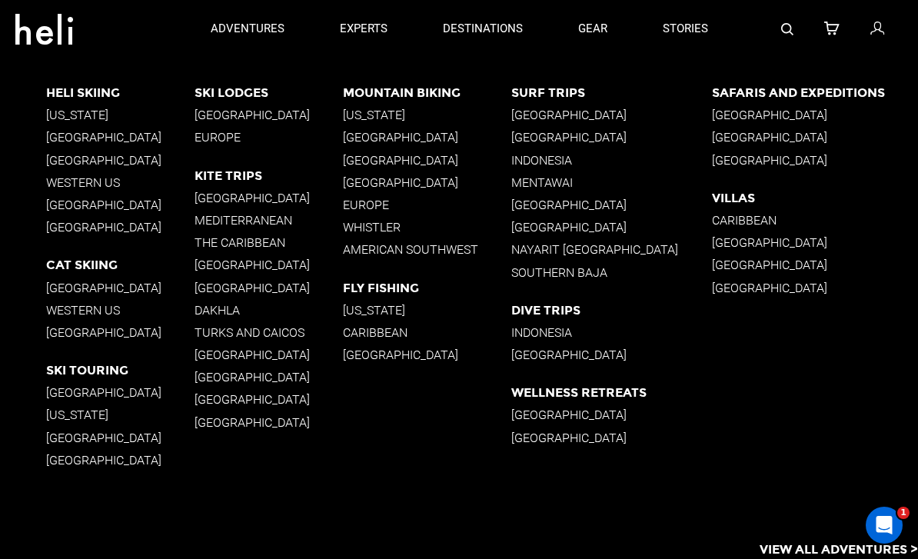
click at [572, 134] on p "[GEOGRAPHIC_DATA]" at bounding box center [611, 137] width 200 height 15
